Goal: Obtain resource: Download file/media

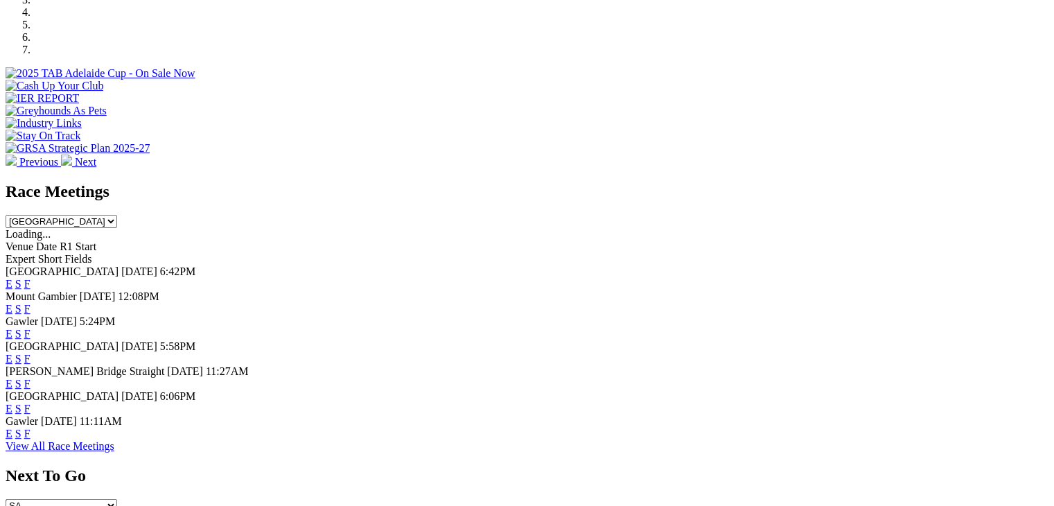
scroll to position [485, 0]
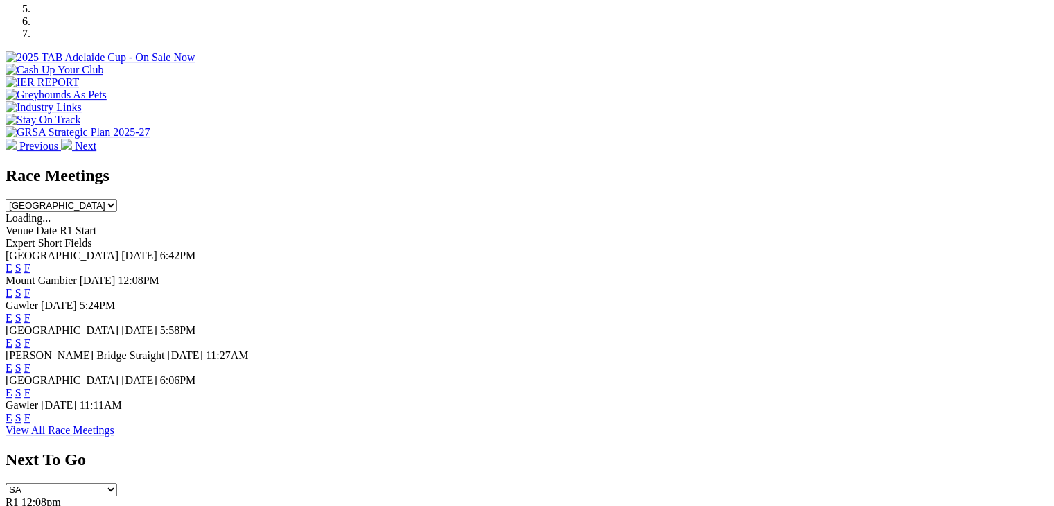
click at [117, 199] on select "South Australia New South Wales Northern Territory Queensland Tasmania Victoria…" at bounding box center [62, 205] width 112 height 13
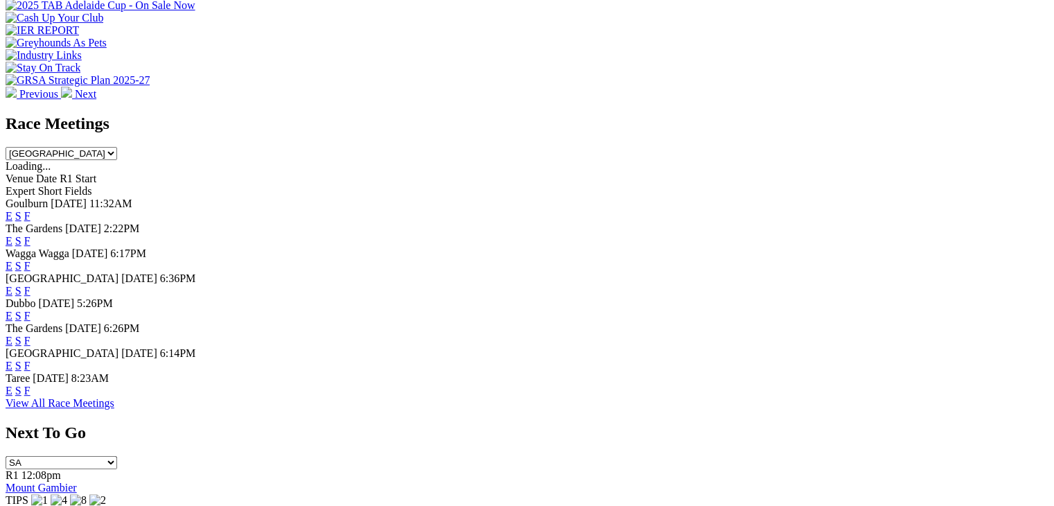
scroll to position [416, 0]
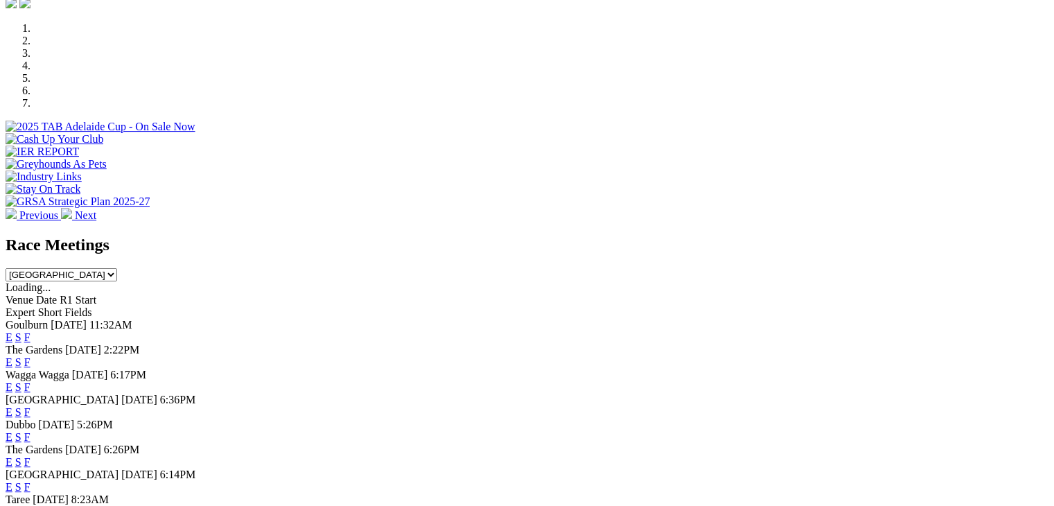
click at [117, 268] on select "South Australia New South Wales Northern Territory Queensland Tasmania Victoria…" at bounding box center [62, 274] width 112 height 13
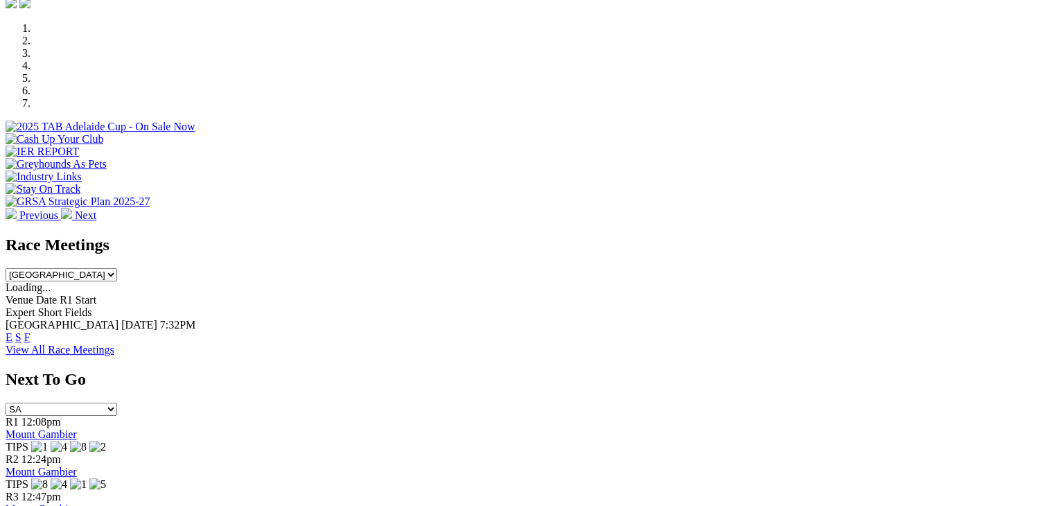
click at [117, 268] on select "South Australia New South Wales Northern Territory Queensland Tasmania Victoria…" at bounding box center [62, 274] width 112 height 13
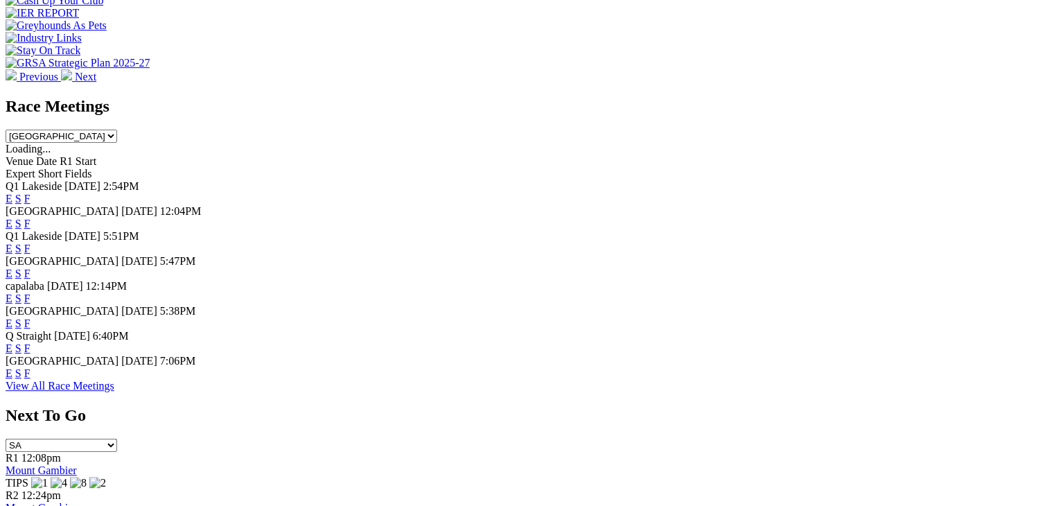
scroll to position [485, 0]
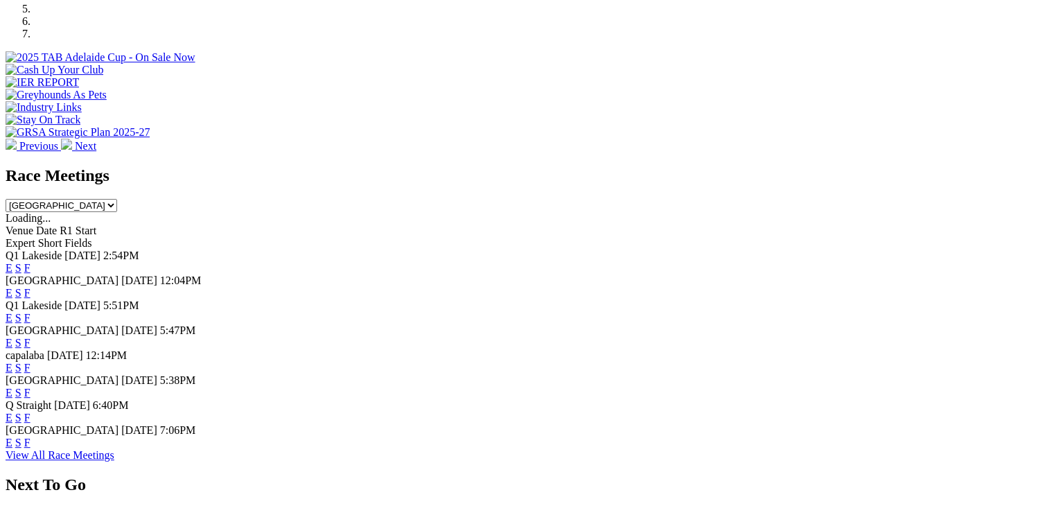
click at [117, 199] on select "South Australia New South Wales Northern Territory Queensland Tasmania Victoria…" at bounding box center [62, 205] width 112 height 13
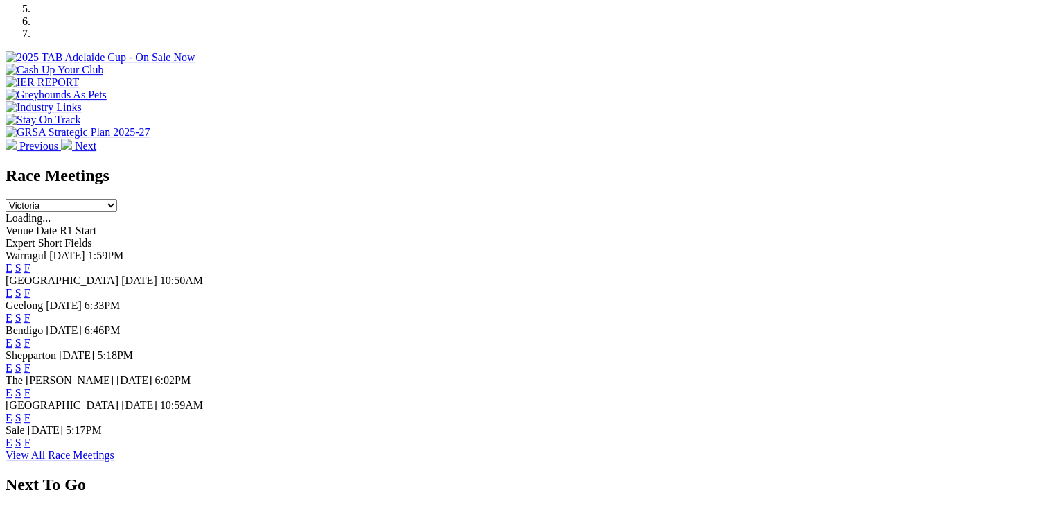
click at [117, 199] on select "South Australia New South Wales Northern Territory Queensland Tasmania Victoria…" at bounding box center [62, 205] width 112 height 13
select select "WA"
click at [117, 199] on select "South Australia New South Wales Northern Territory Queensland Tasmania Victoria…" at bounding box center [62, 205] width 112 height 13
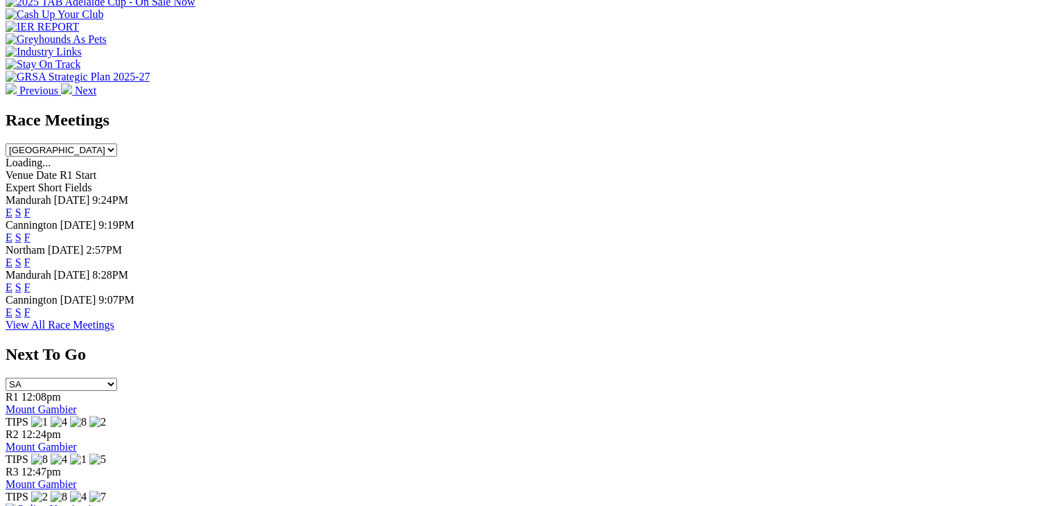
scroll to position [624, 0]
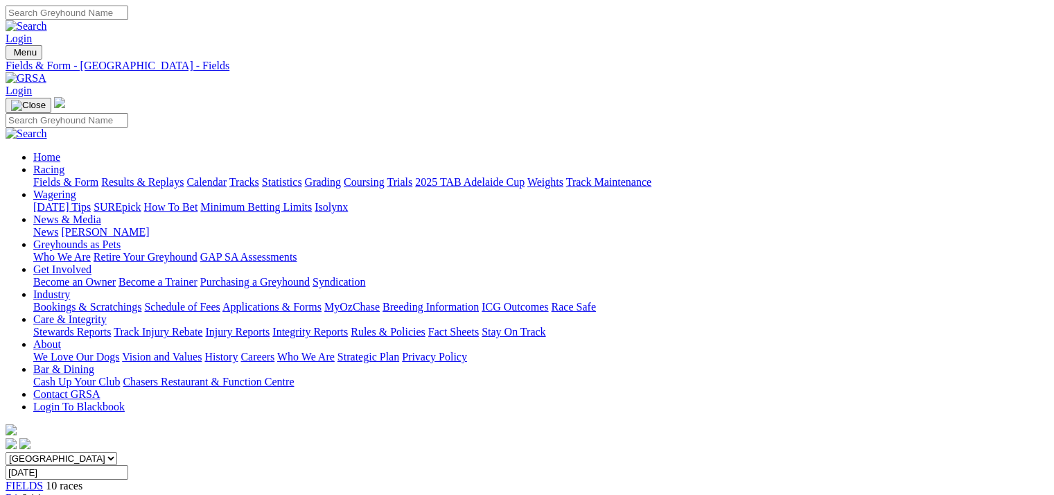
click at [750, 180] on link "CSV (Excel)" at bounding box center [721, 174] width 57 height 12
drag, startPoint x: 780, startPoint y: 304, endPoint x: 779, endPoint y: 334, distance: 30.5
click at [750, 180] on link "CSV (Excel)" at bounding box center [721, 174] width 57 height 12
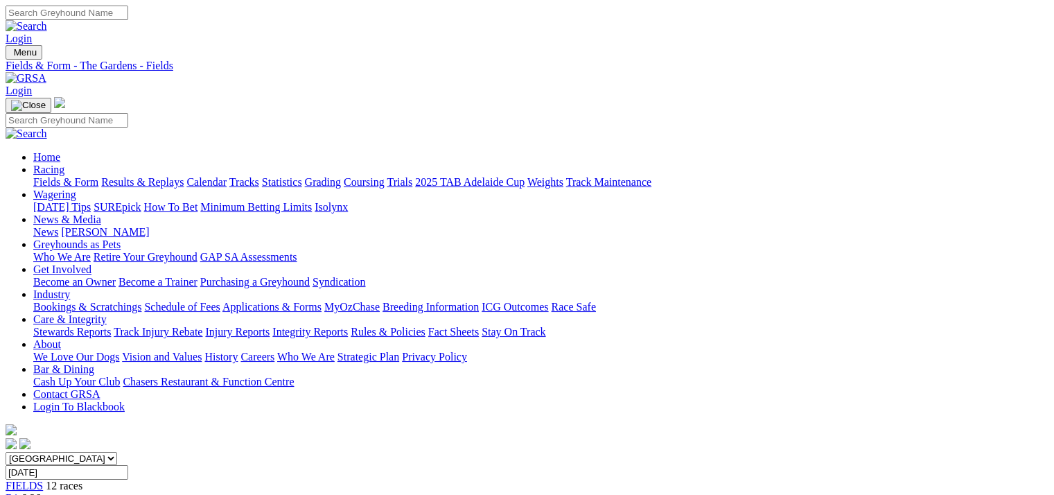
click at [750, 180] on link "CSV (Excel)" at bounding box center [721, 174] width 57 height 12
drag, startPoint x: 771, startPoint y: 309, endPoint x: 787, endPoint y: 346, distance: 40.3
click at [750, 186] on link "CSV (Excel)" at bounding box center [721, 180] width 57 height 12
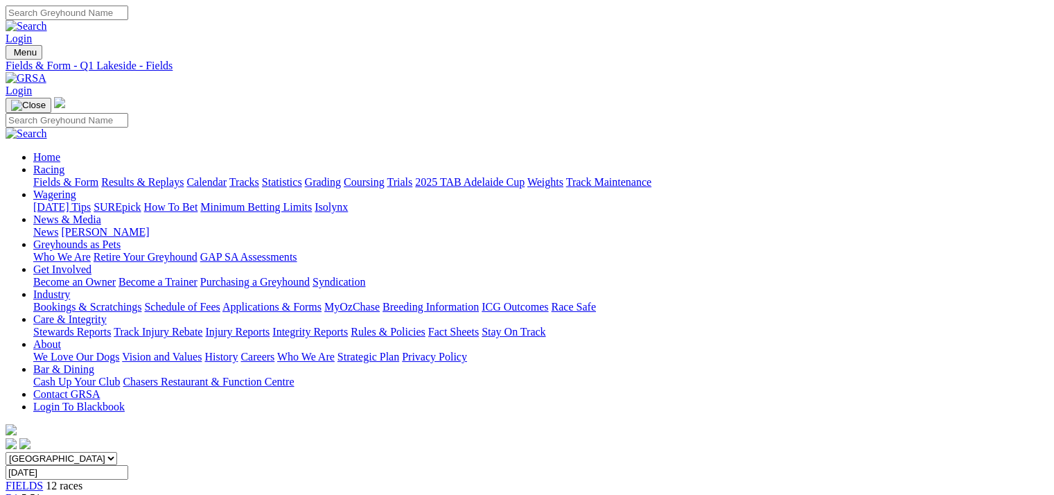
click at [750, 180] on link "CSV (Excel)" at bounding box center [721, 174] width 57 height 12
drag, startPoint x: 807, startPoint y: 311, endPoint x: 807, endPoint y: 322, distance: 11.8
drag, startPoint x: 798, startPoint y: 360, endPoint x: 807, endPoint y: 332, distance: 29.8
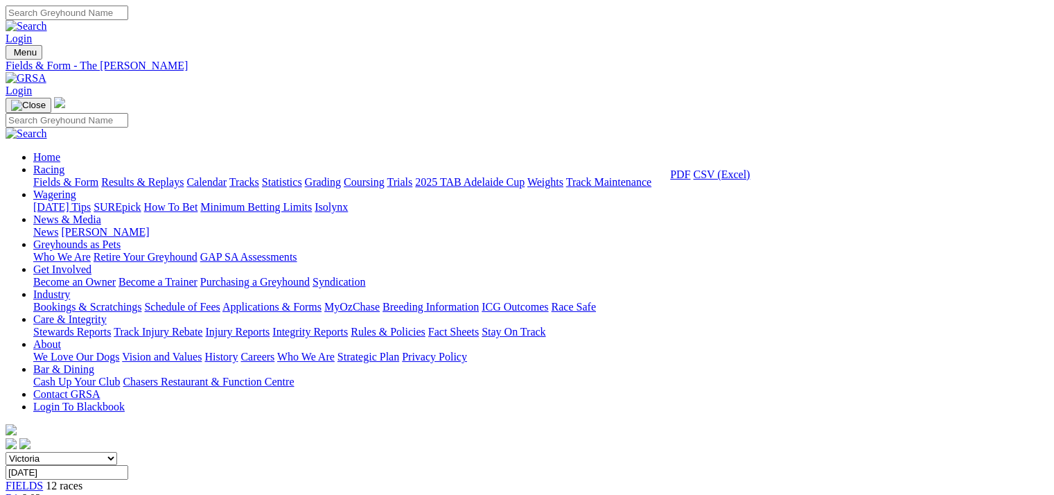
click at [750, 180] on link "CSV (Excel)" at bounding box center [721, 174] width 57 height 12
drag, startPoint x: 807, startPoint y: 315, endPoint x: 803, endPoint y: 349, distance: 33.4
click at [750, 180] on link "CSV (Excel)" at bounding box center [721, 174] width 57 height 12
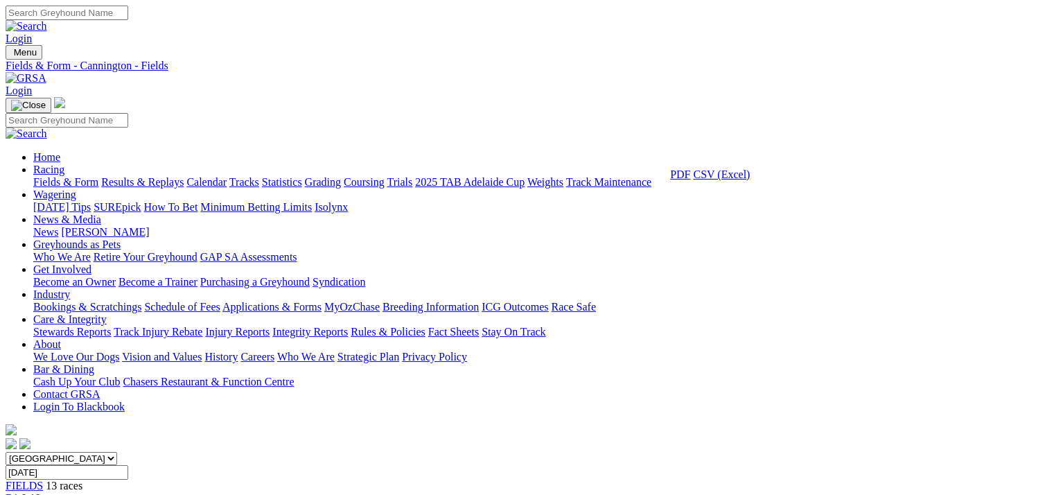
click at [750, 180] on link "CSV (Excel)" at bounding box center [721, 174] width 57 height 12
